Goal: Information Seeking & Learning: Learn about a topic

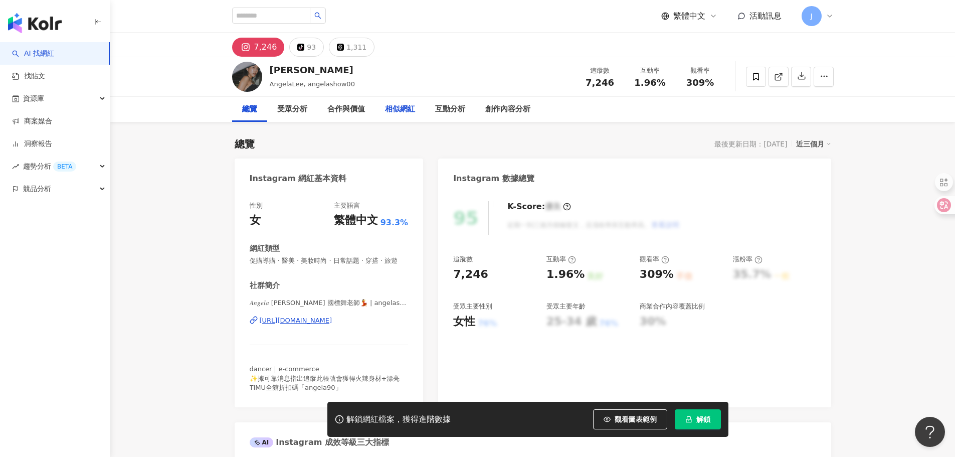
click at [417, 109] on div "相似網紅" at bounding box center [400, 109] width 50 height 25
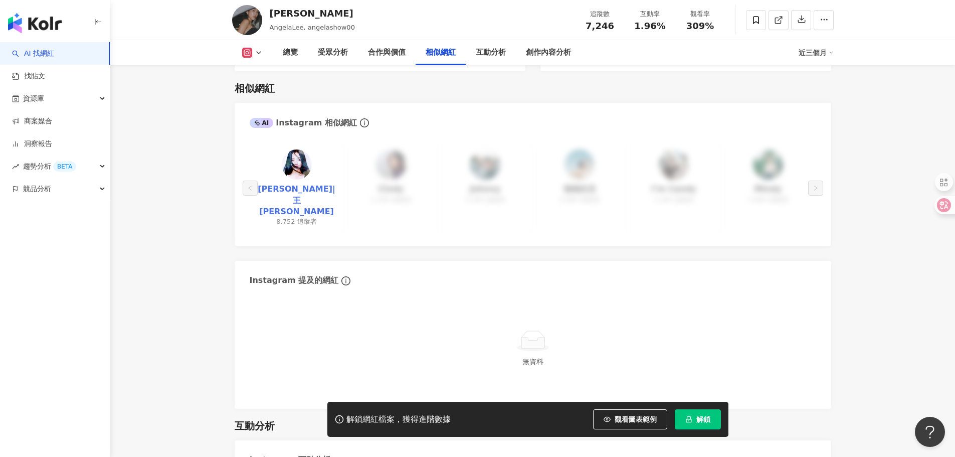
click at [303, 183] on link "王美心|王朵朵" at bounding box center [297, 200] width 78 height 34
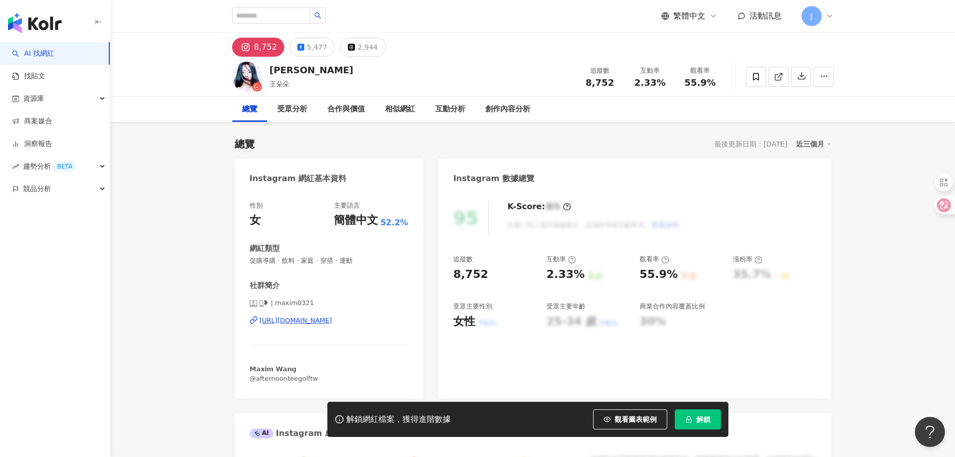
click at [332, 319] on div "[URL][DOMAIN_NAME]" at bounding box center [296, 320] width 73 height 9
